Goal: Transaction & Acquisition: Purchase product/service

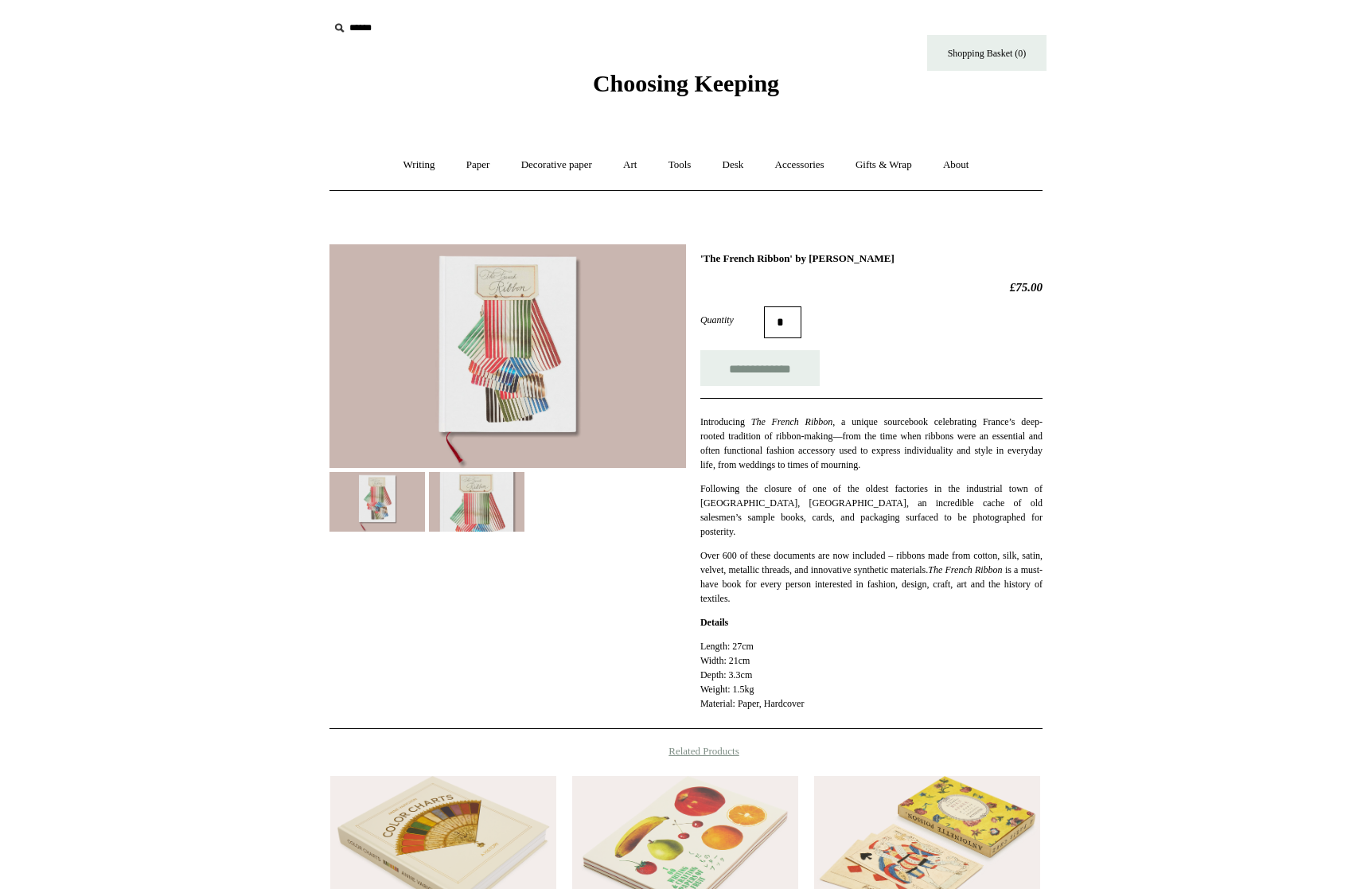
drag, startPoint x: 914, startPoint y: 258, endPoint x: 699, endPoint y: 260, distance: 215.0
click at [700, 260] on h1 "'The French Ribbon' by Suzanne Slesin" at bounding box center [871, 258] width 342 height 13
copy h1 "'The French Ribbon' by Suzanne Slesin"
click at [772, 371] on input "**********" at bounding box center [759, 368] width 119 height 35
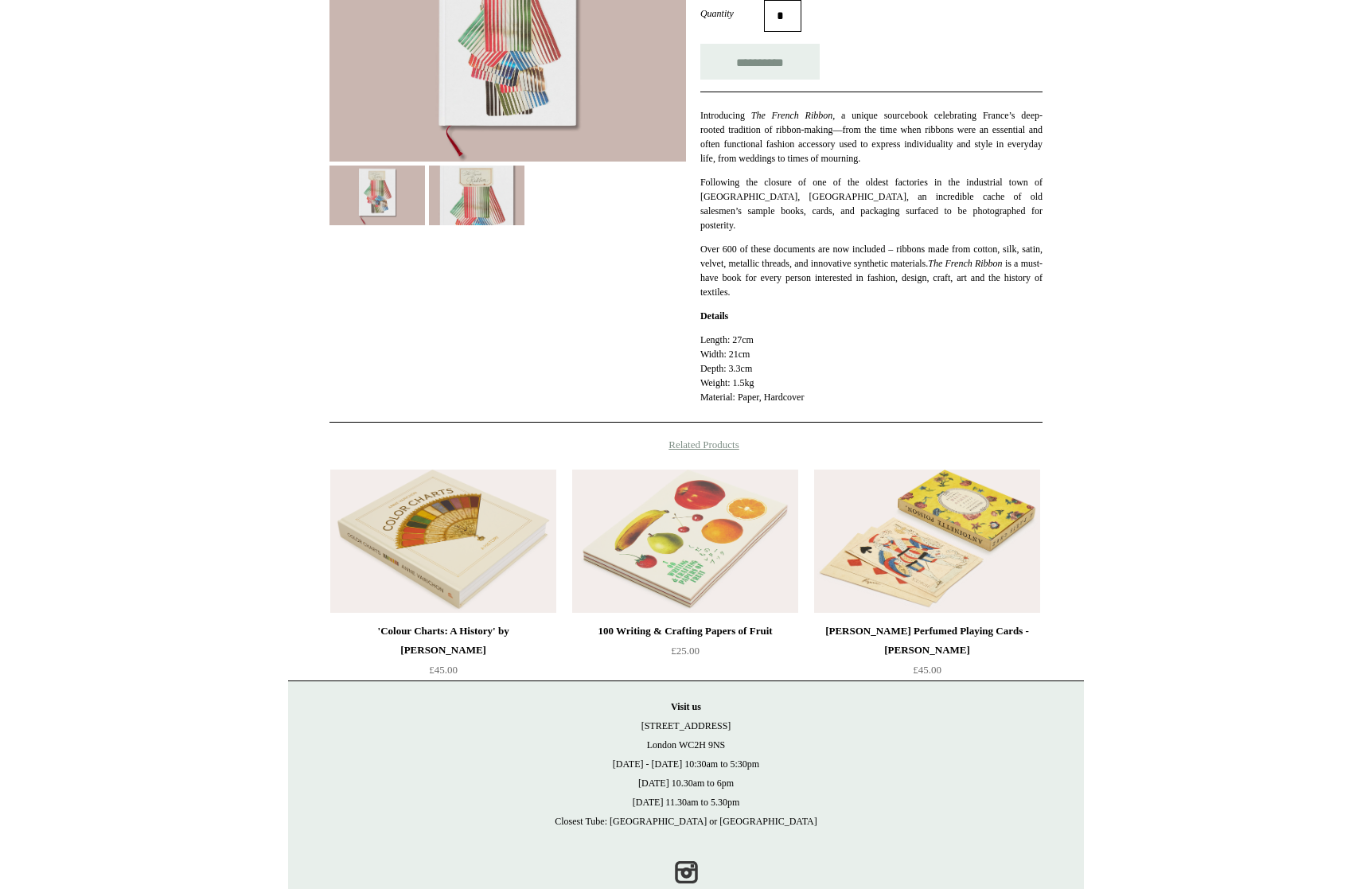
scroll to position [310, 0]
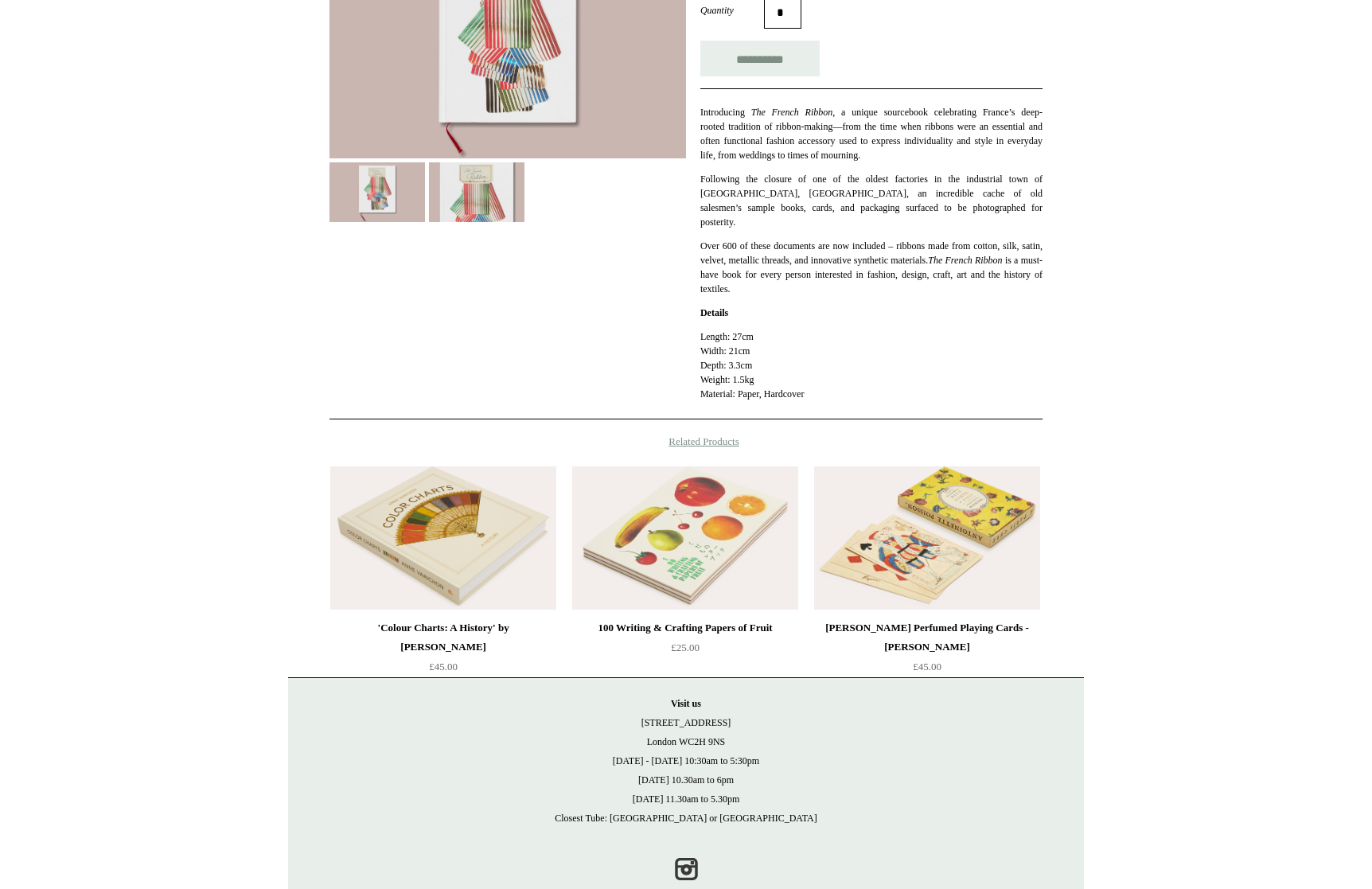
type input "**********"
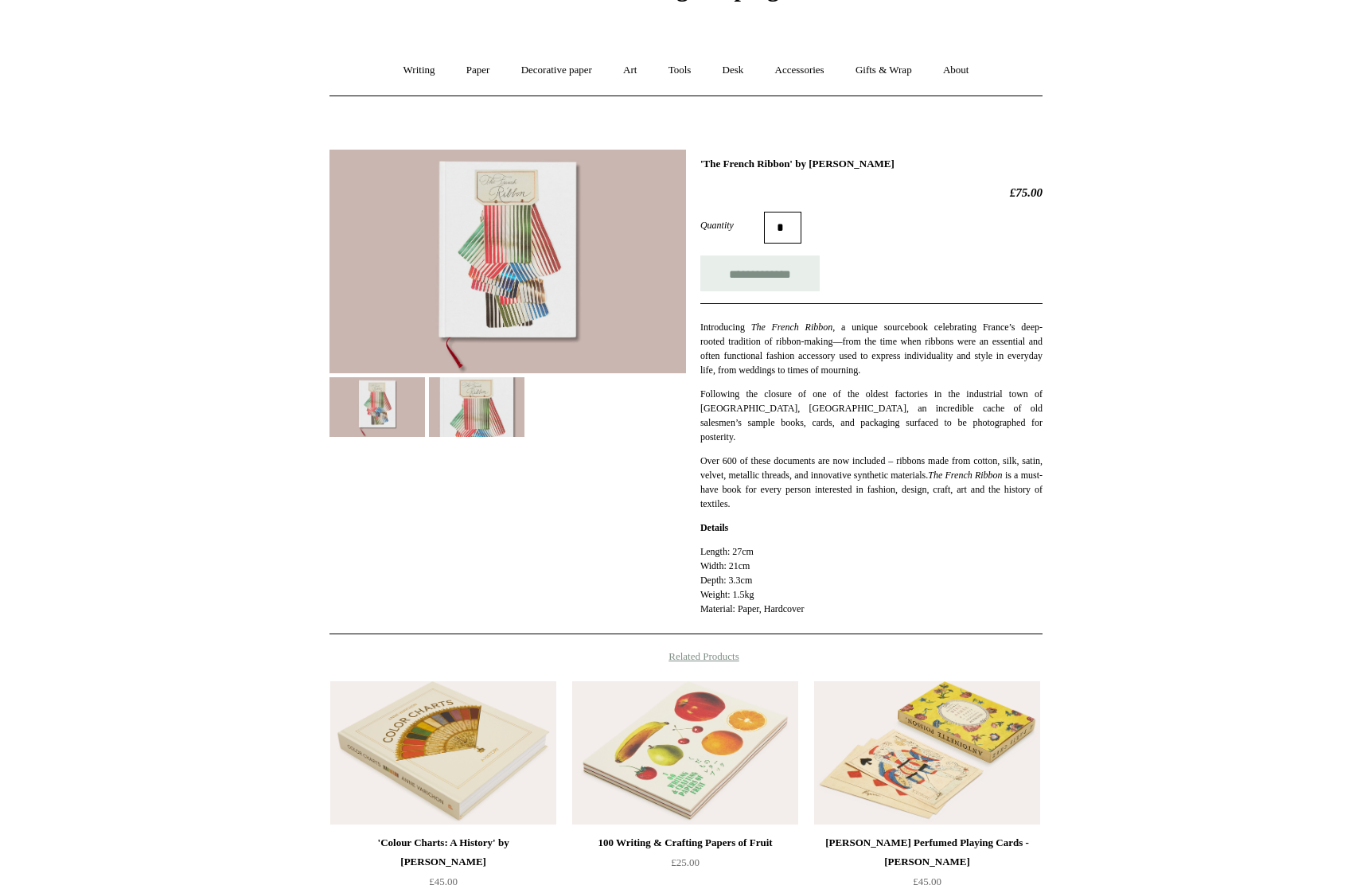
scroll to position [0, 0]
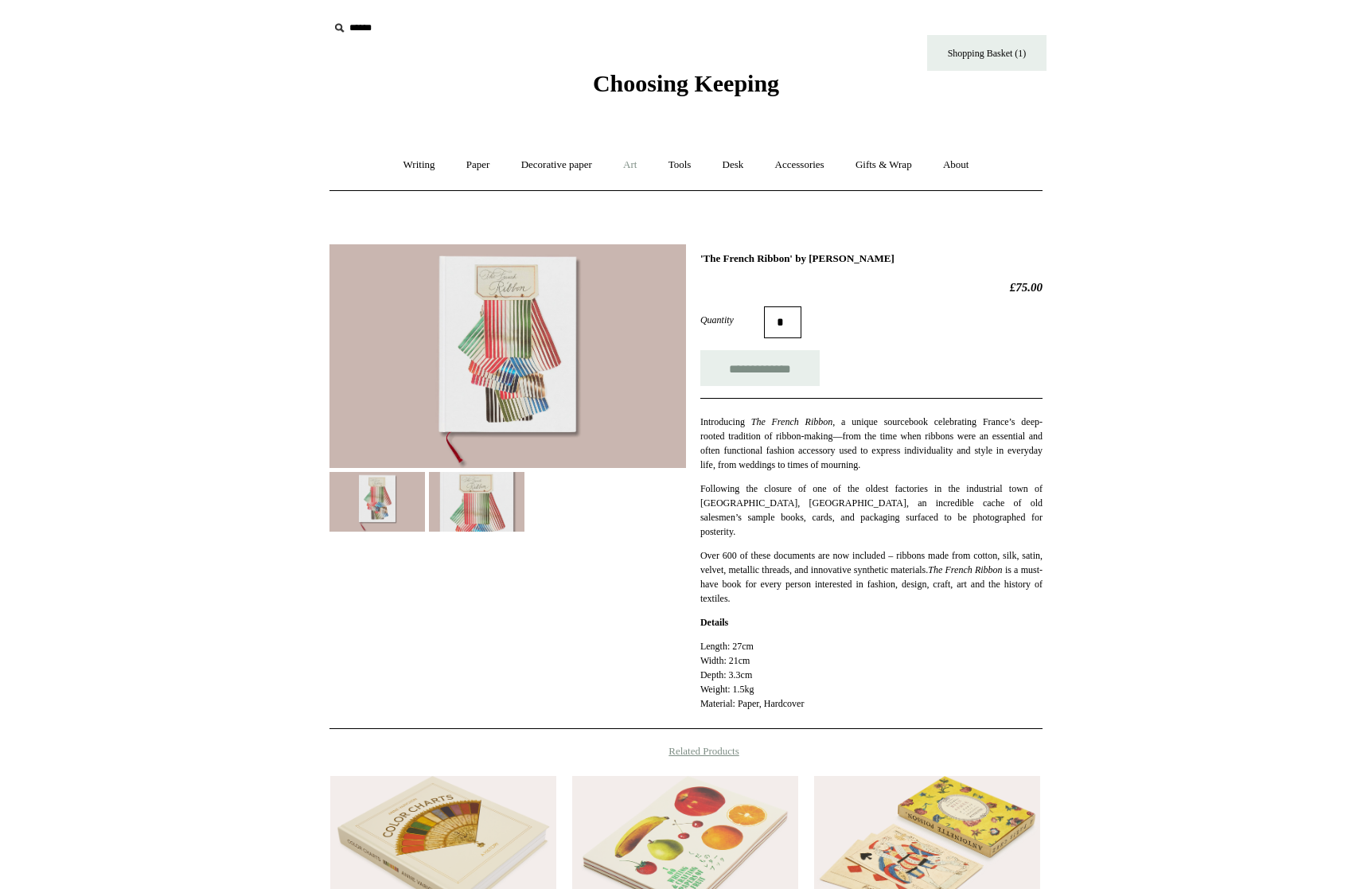
click at [639, 162] on link "Art +" at bounding box center [629, 164] width 42 height 42
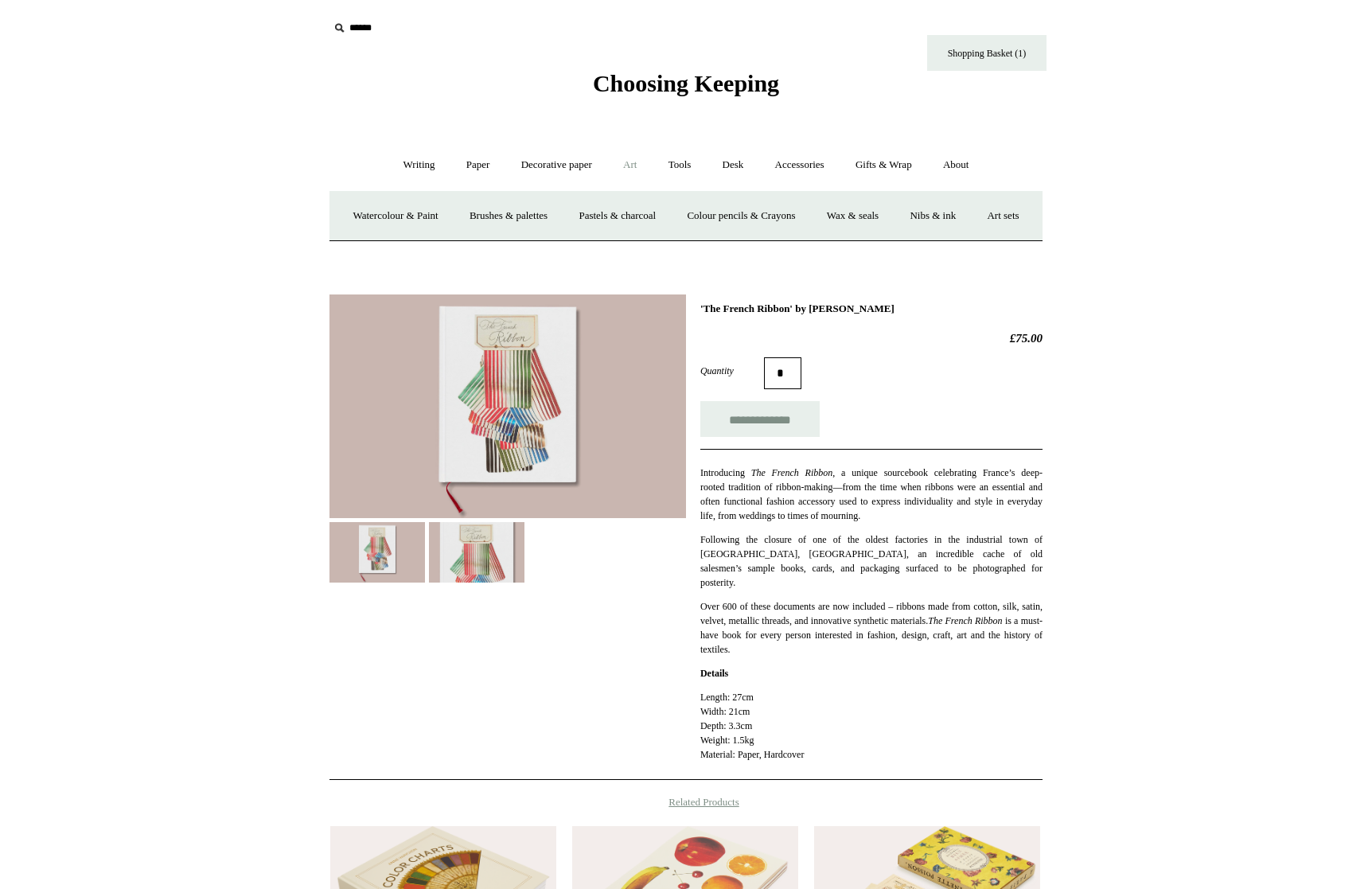
click at [624, 163] on link "Art -" at bounding box center [629, 164] width 42 height 42
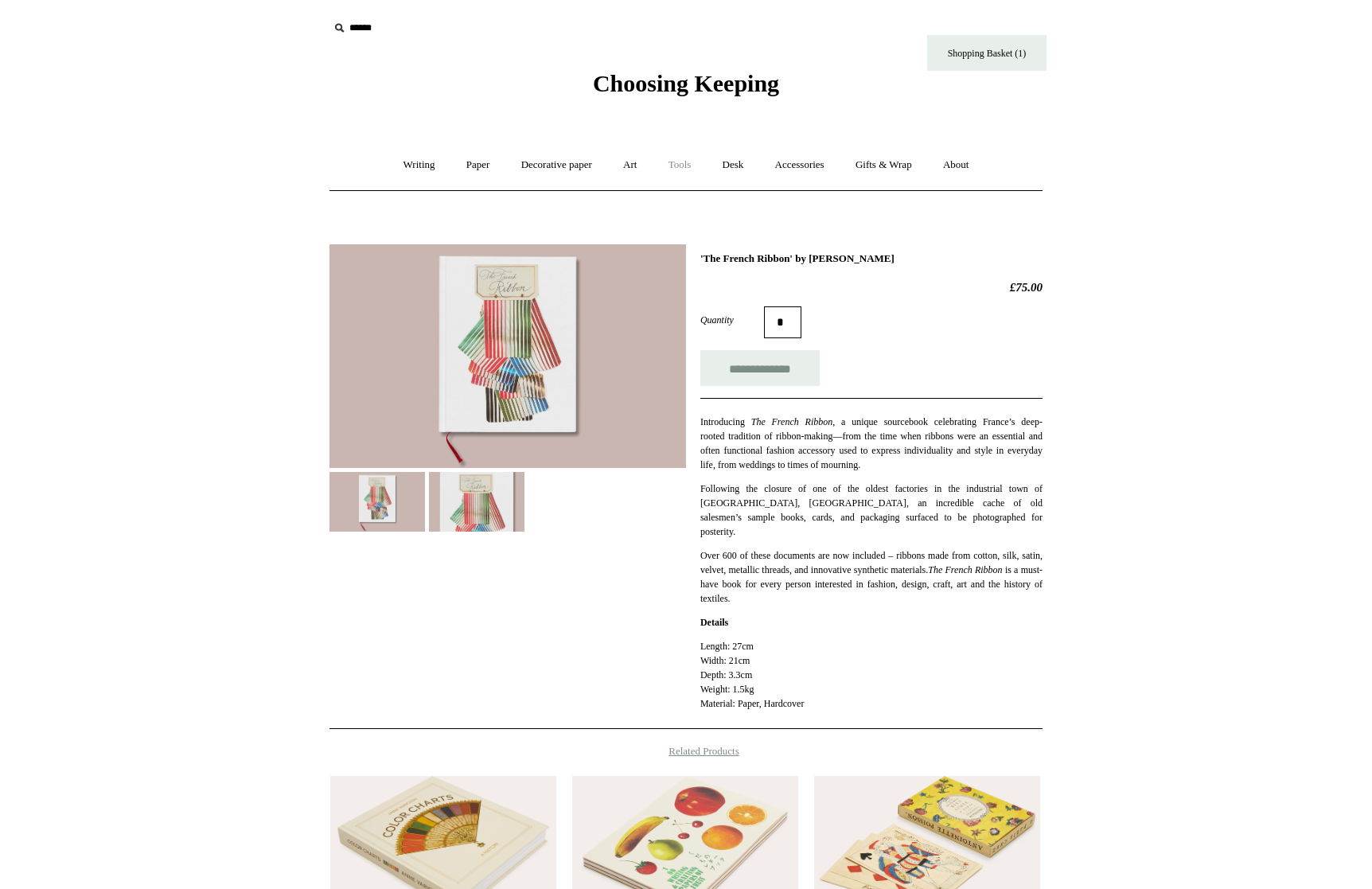
click at [681, 164] on link "Tools +" at bounding box center [680, 164] width 52 height 42
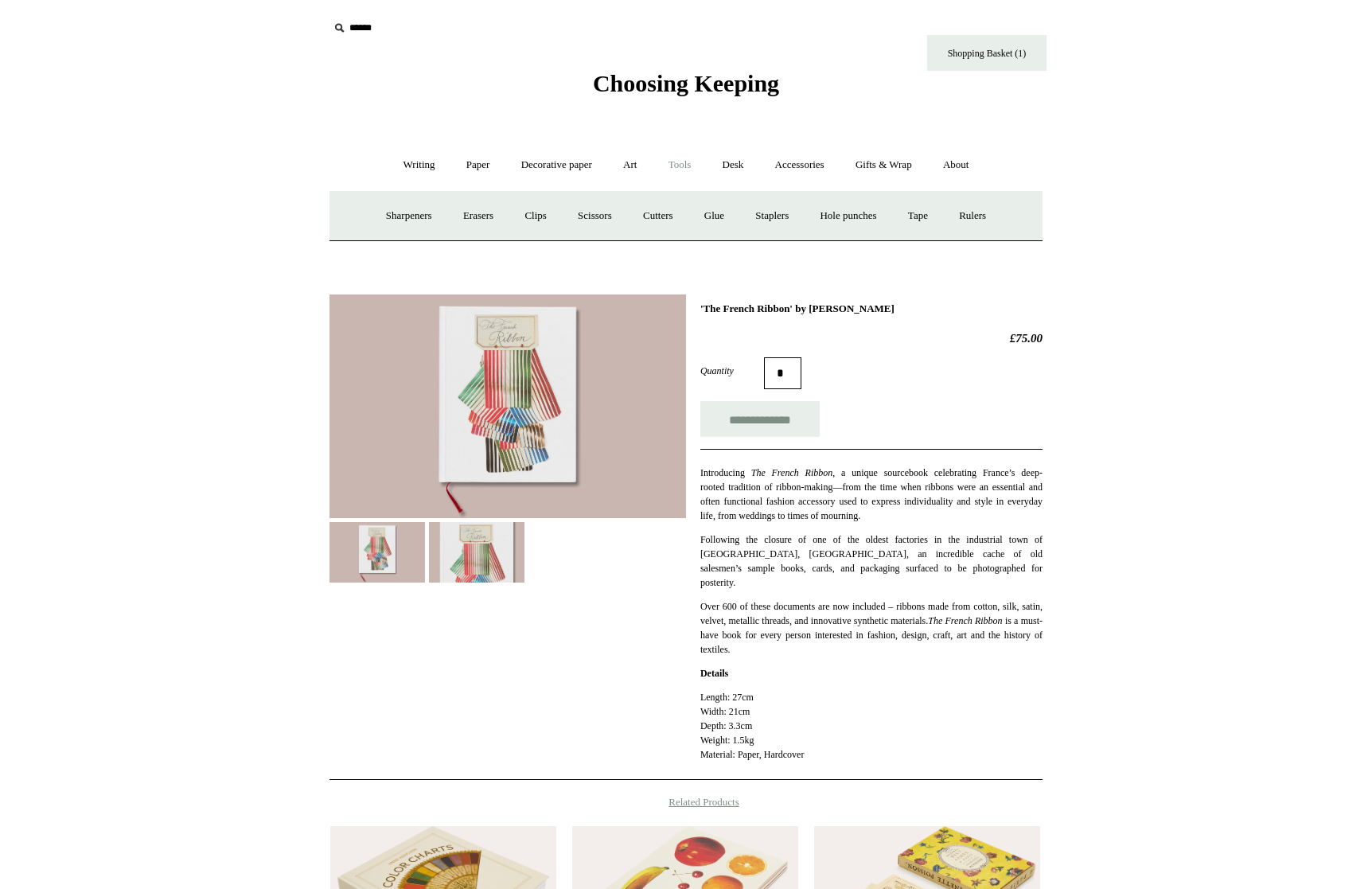
click at [682, 168] on link "Tools -" at bounding box center [680, 164] width 52 height 42
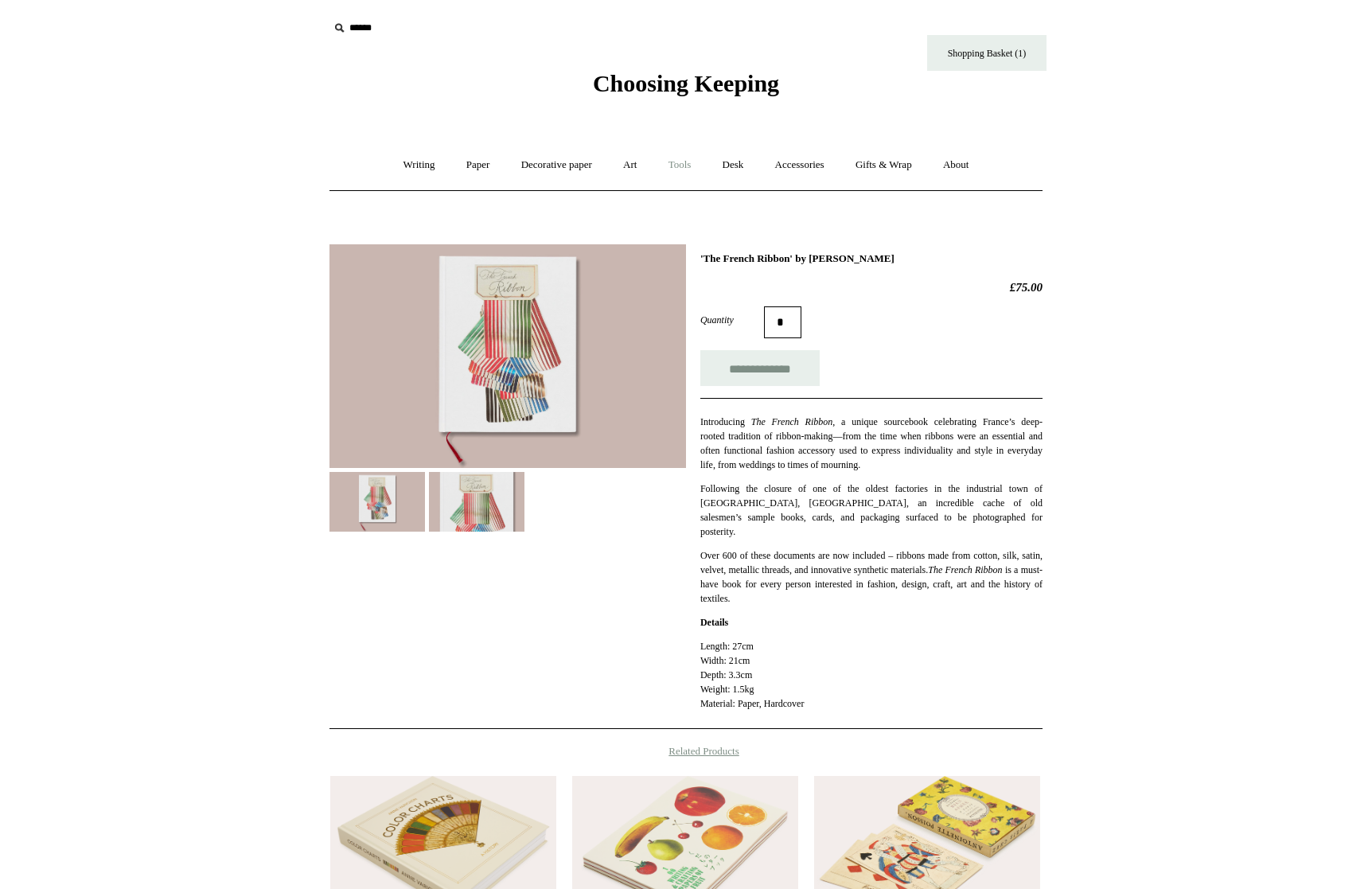
click at [682, 168] on link "Tools +" at bounding box center [680, 164] width 52 height 42
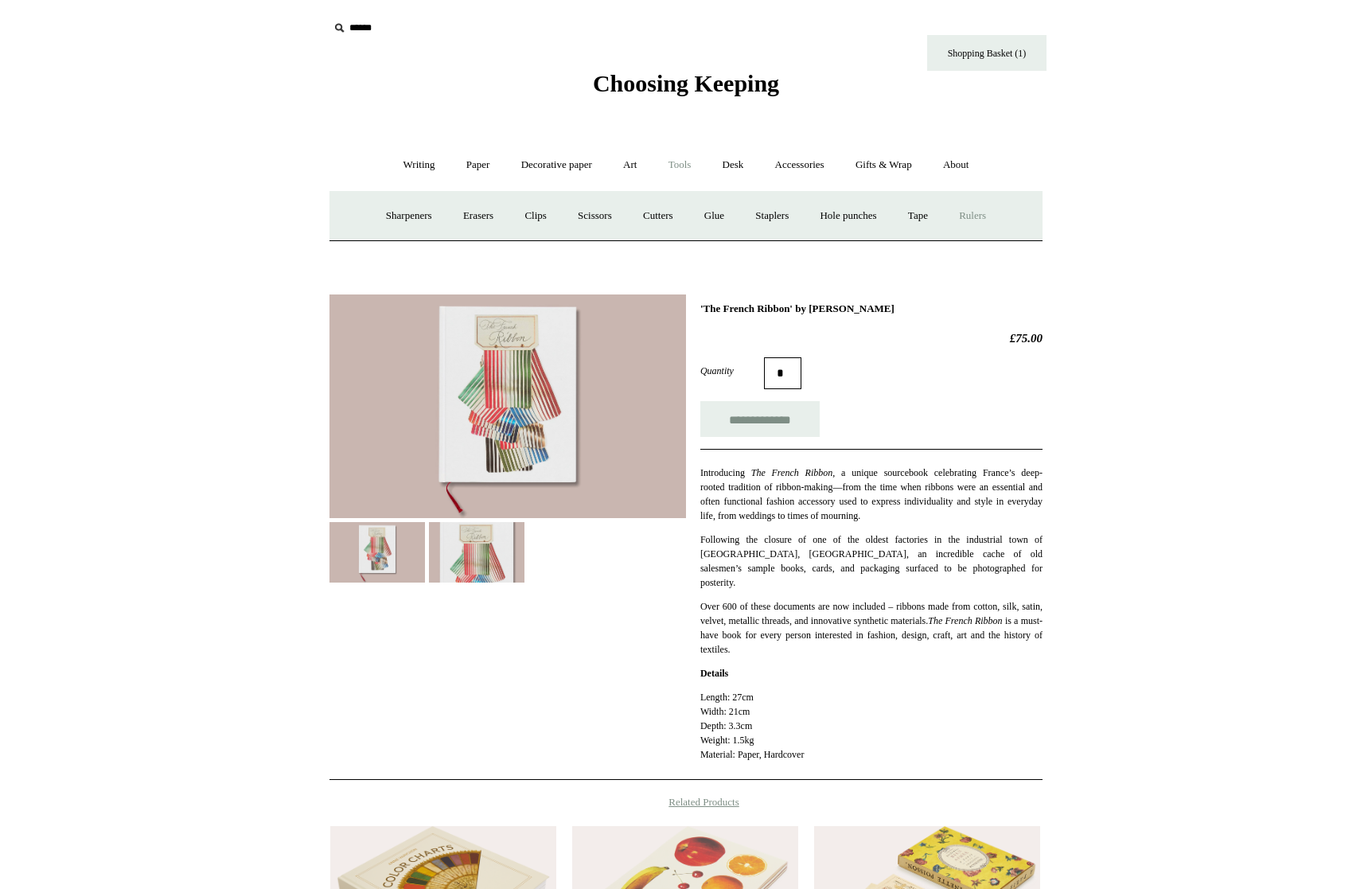
click at [980, 214] on link "Rulers" at bounding box center [972, 215] width 56 height 42
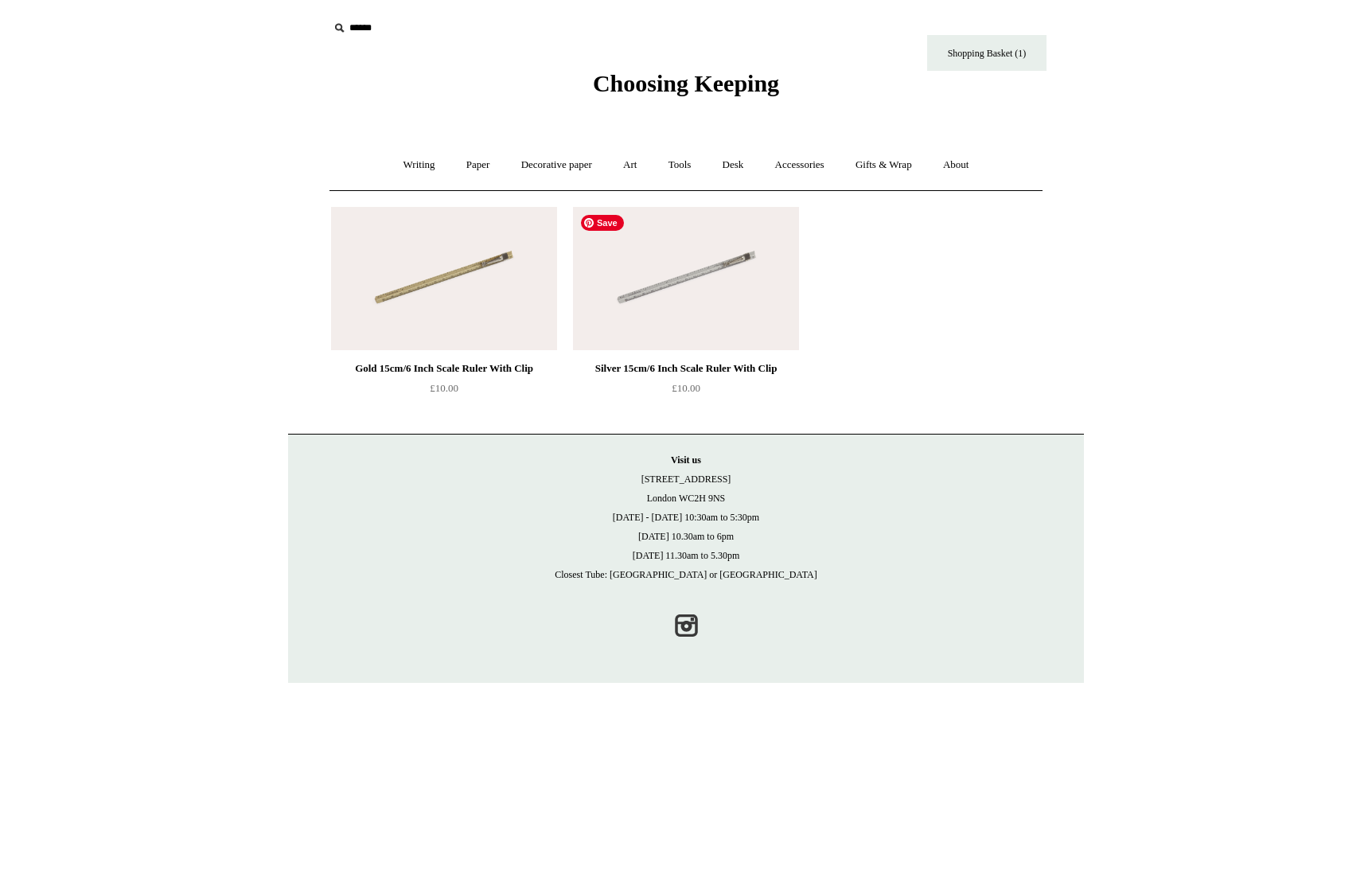
click at [719, 264] on img at bounding box center [686, 278] width 226 height 144
